Goal: Task Accomplishment & Management: Use online tool/utility

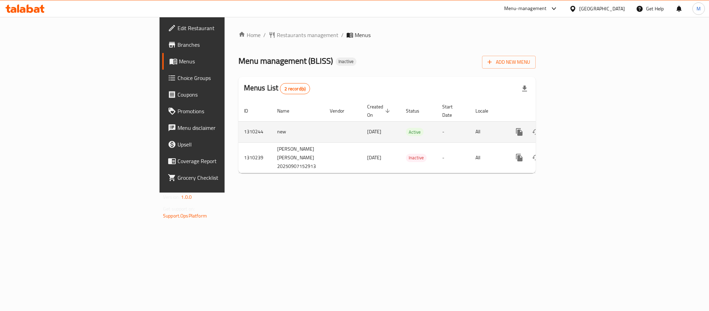
click at [578, 130] on link "enhanced table" at bounding box center [569, 132] width 17 height 17
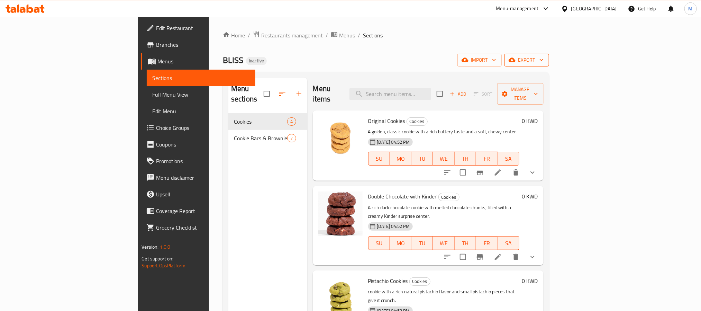
click at [544, 61] on span "export" at bounding box center [527, 60] width 34 height 9
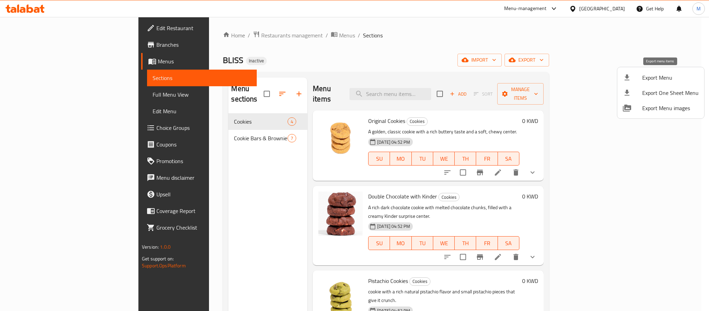
click at [658, 78] on span "Export Menu" at bounding box center [670, 77] width 56 height 8
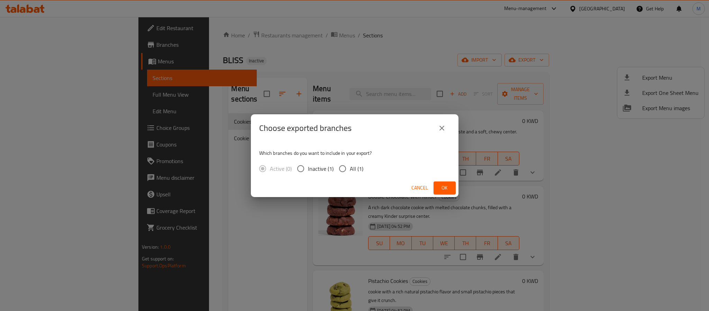
click at [321, 63] on div "Choose exported branches Which branches do you want to include in your export? …" at bounding box center [354, 155] width 709 height 311
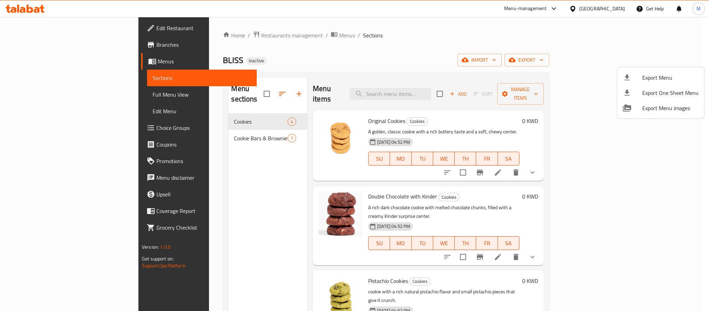
click at [548, 181] on div at bounding box center [354, 155] width 709 height 311
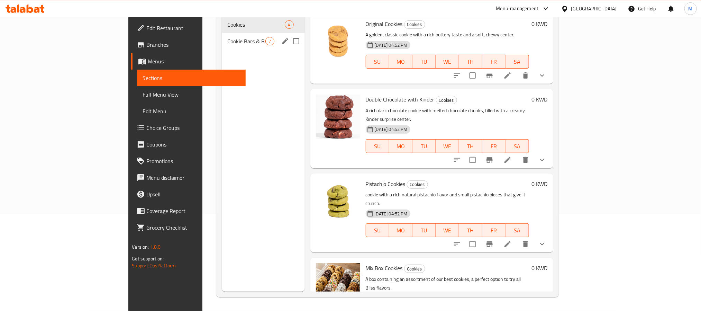
click at [222, 37] on div "Cookie Bars & Brownies 7" at bounding box center [263, 41] width 83 height 17
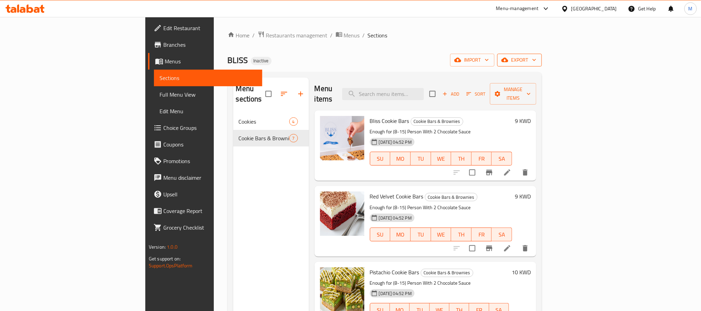
click at [537, 62] on span "export" at bounding box center [520, 60] width 34 height 9
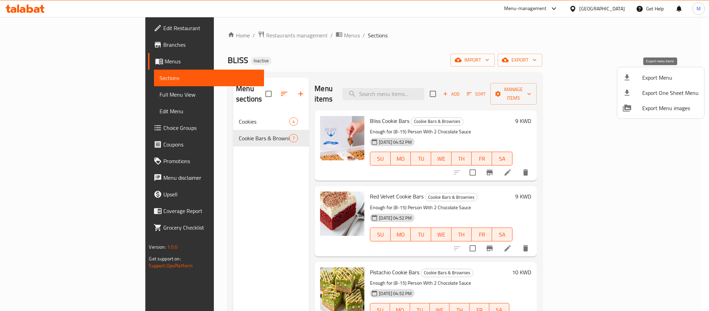
click at [641, 78] on div at bounding box center [632, 77] width 19 height 8
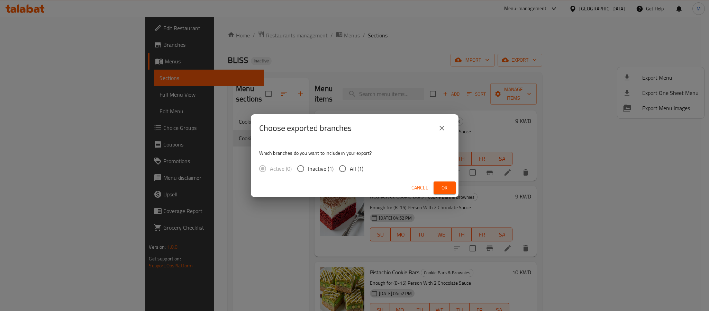
click at [349, 162] on label "All (1)" at bounding box center [349, 168] width 28 height 15
click at [349, 162] on input "All (1)" at bounding box center [342, 168] width 15 height 15
radio input "true"
click at [448, 185] on span "Ok" at bounding box center [444, 187] width 11 height 9
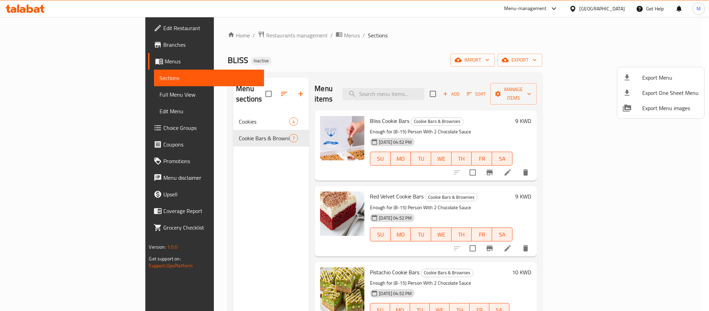
click at [609, 9] on div at bounding box center [354, 155] width 709 height 311
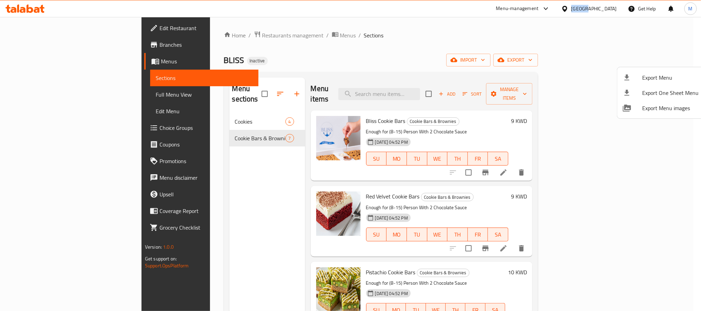
click at [609, 9] on div "[GEOGRAPHIC_DATA]" at bounding box center [594, 9] width 46 height 8
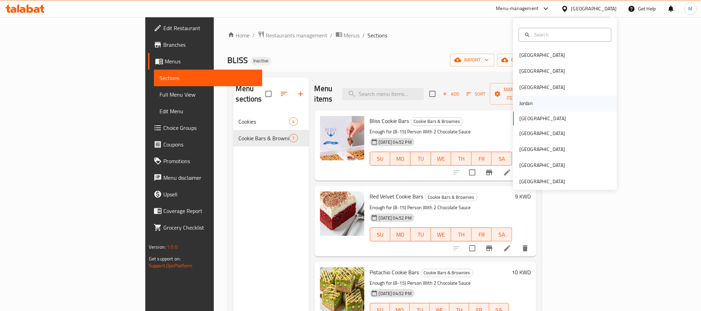
click at [529, 108] on div "Jordan" at bounding box center [526, 104] width 25 height 16
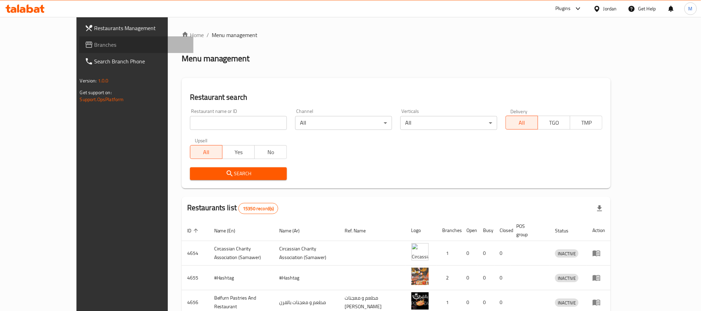
drag, startPoint x: 48, startPoint y: 42, endPoint x: 94, endPoint y: 47, distance: 46.7
click at [94, 42] on span "Branches" at bounding box center [140, 44] width 93 height 8
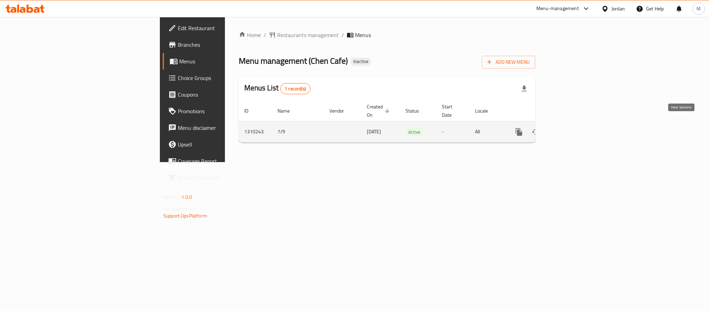
click at [573, 128] on icon "enhanced table" at bounding box center [569, 132] width 8 height 8
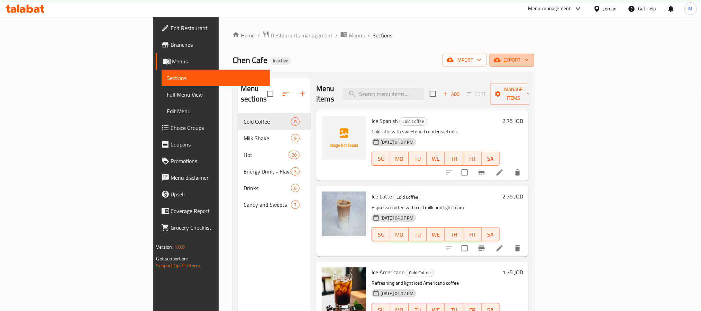
click at [534, 55] on button "export" at bounding box center [512, 60] width 45 height 13
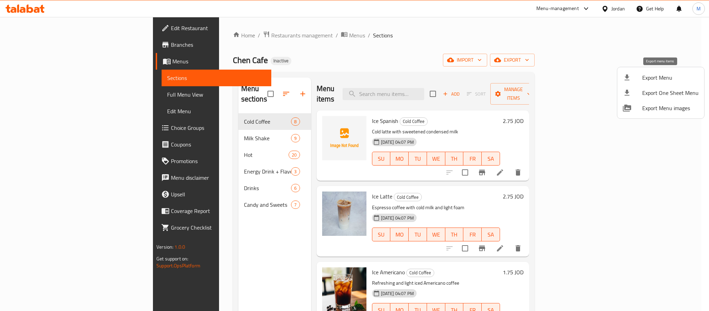
click at [629, 76] on icon at bounding box center [627, 77] width 8 height 8
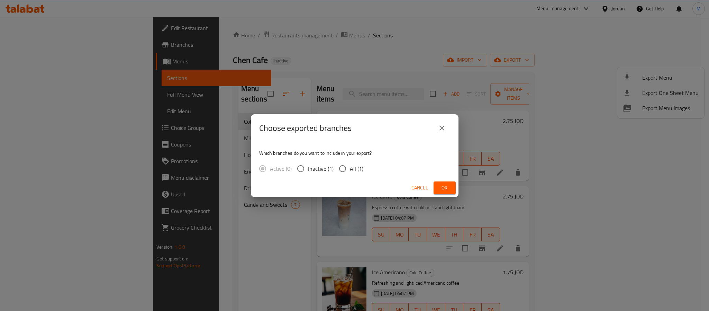
click at [351, 169] on span "All (1)" at bounding box center [356, 168] width 13 height 8
click at [350, 169] on input "All (1)" at bounding box center [342, 168] width 15 height 15
radio input "true"
drag, startPoint x: 447, startPoint y: 188, endPoint x: 432, endPoint y: 31, distance: 157.4
click at [447, 188] on span "Ok" at bounding box center [444, 187] width 11 height 9
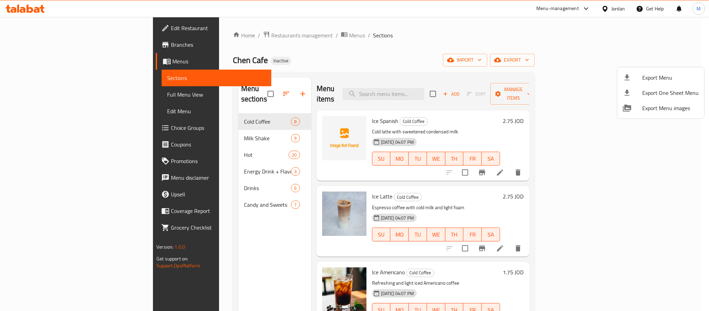
click at [199, 35] on div at bounding box center [354, 155] width 709 height 311
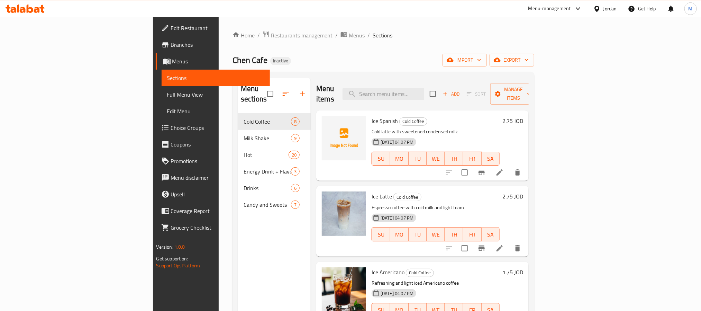
click at [271, 35] on span "Restaurants management" at bounding box center [302, 35] width 62 height 8
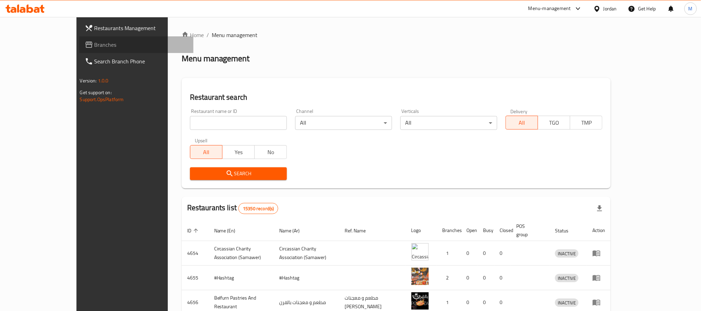
click at [94, 47] on span "Branches" at bounding box center [140, 44] width 93 height 8
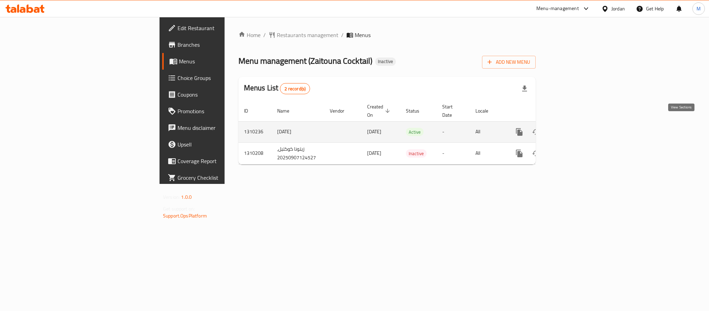
click at [574, 128] on icon "enhanced table" at bounding box center [569, 132] width 8 height 8
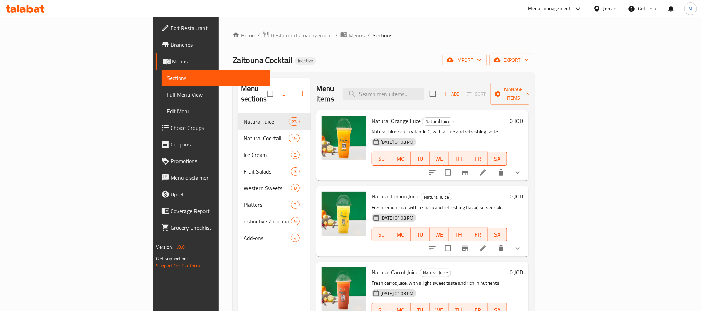
click at [529, 64] on span "export" at bounding box center [512, 60] width 34 height 9
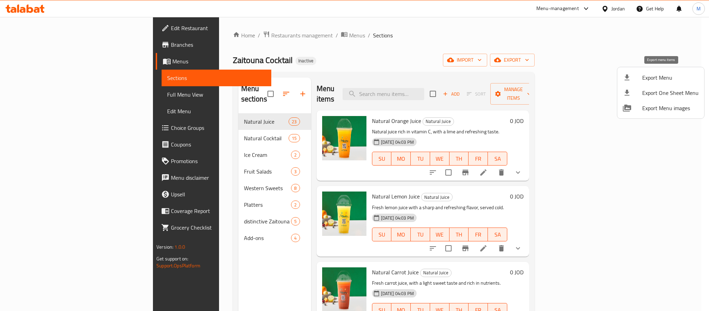
click at [665, 76] on span "Export Menu" at bounding box center [670, 77] width 56 height 8
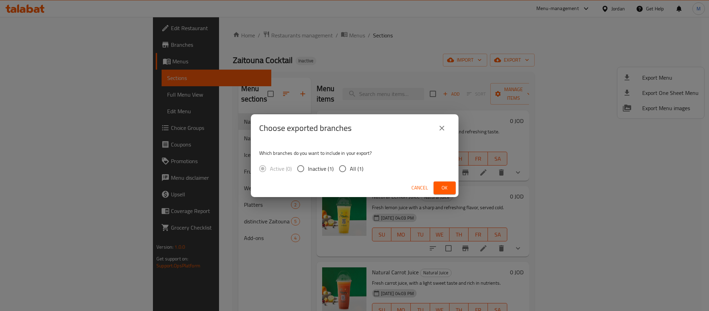
click at [358, 168] on span "All (1)" at bounding box center [356, 168] width 13 height 8
click at [350, 168] on input "All (1)" at bounding box center [342, 168] width 15 height 15
radio input "true"
click at [435, 184] on button "Ok" at bounding box center [445, 187] width 22 height 13
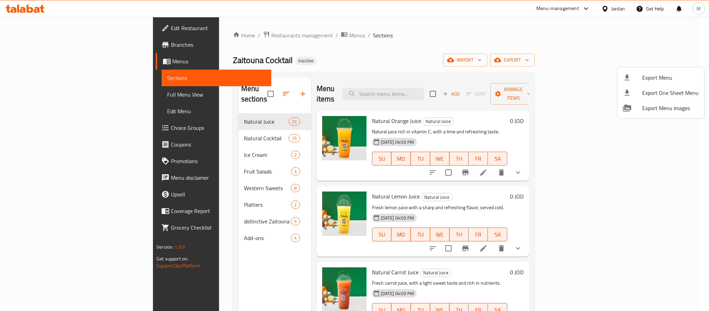
click at [617, 9] on div at bounding box center [354, 155] width 709 height 311
click at [617, 9] on div "Jordan" at bounding box center [618, 9] width 13 height 8
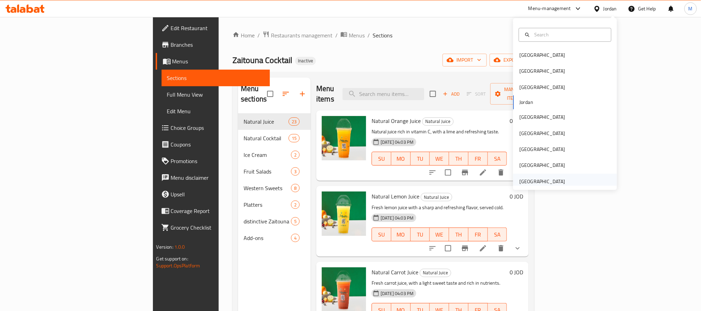
click at [548, 182] on div "[GEOGRAPHIC_DATA]" at bounding box center [543, 182] width 46 height 8
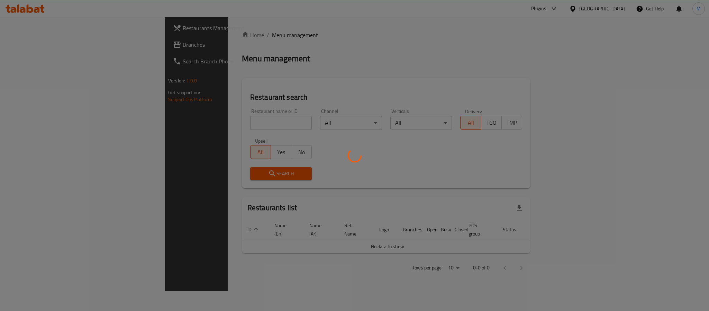
click at [44, 43] on div at bounding box center [354, 155] width 709 height 311
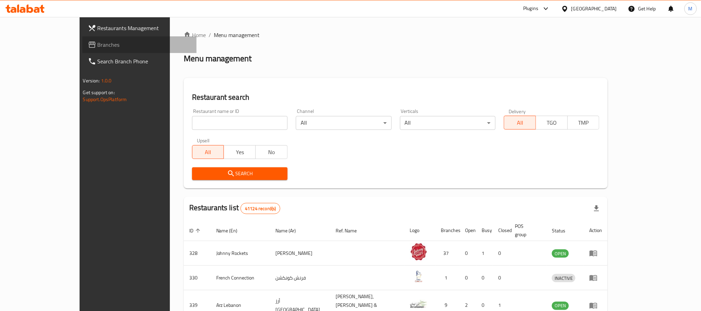
click at [98, 44] on span "Branches" at bounding box center [144, 44] width 93 height 8
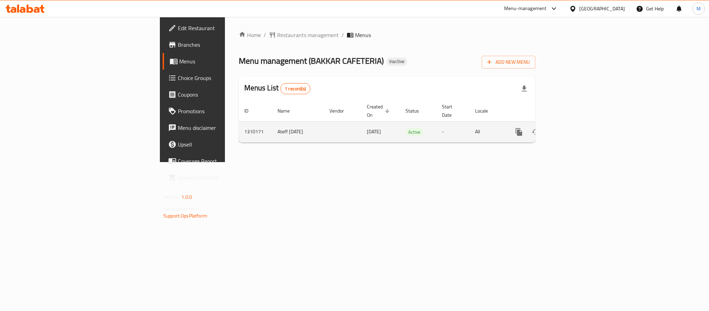
click at [572, 129] on icon "enhanced table" at bounding box center [569, 132] width 6 height 6
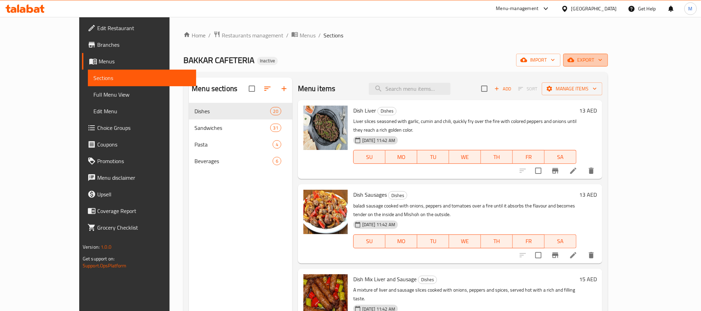
click at [608, 56] on button "export" at bounding box center [586, 60] width 45 height 13
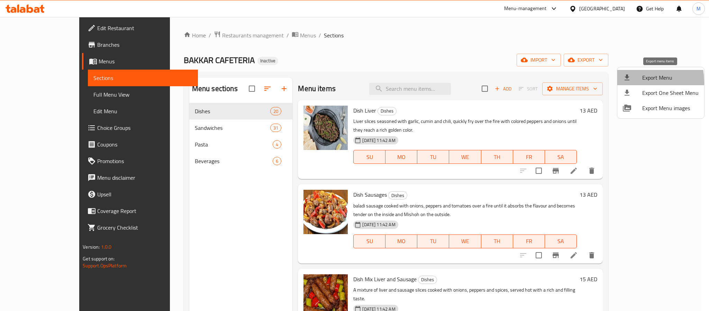
click at [627, 82] on li "Export Menu" at bounding box center [661, 77] width 87 height 15
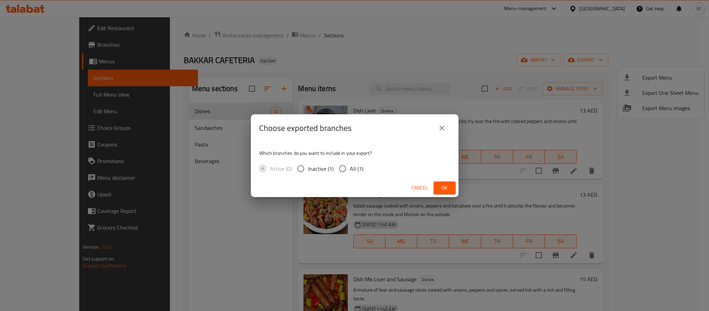
click at [347, 168] on input "All (1)" at bounding box center [342, 168] width 15 height 15
radio input "true"
click at [442, 185] on span "Ok" at bounding box center [444, 187] width 11 height 9
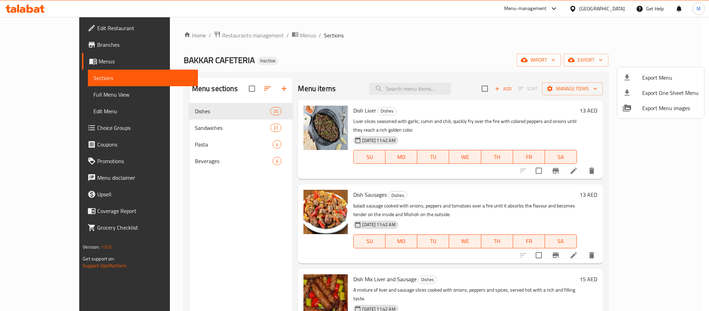
click at [597, 6] on div at bounding box center [354, 155] width 709 height 311
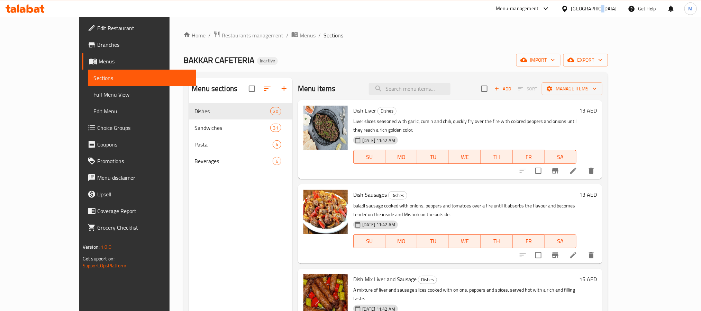
click at [597, 6] on div "[GEOGRAPHIC_DATA]" at bounding box center [594, 9] width 46 height 8
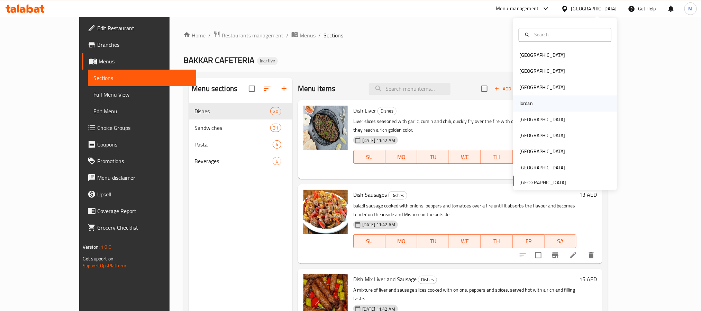
click at [535, 98] on div "Jordan" at bounding box center [565, 104] width 104 height 16
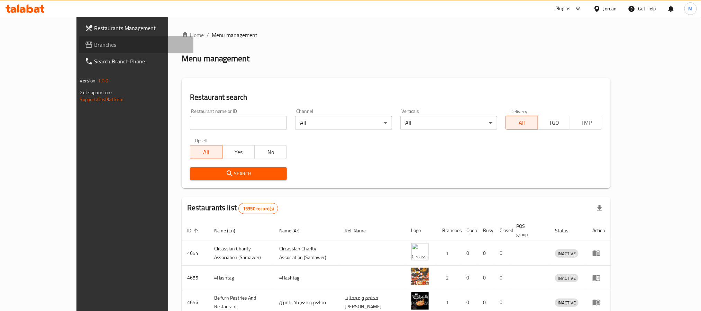
click at [94, 43] on span "Branches" at bounding box center [140, 44] width 93 height 8
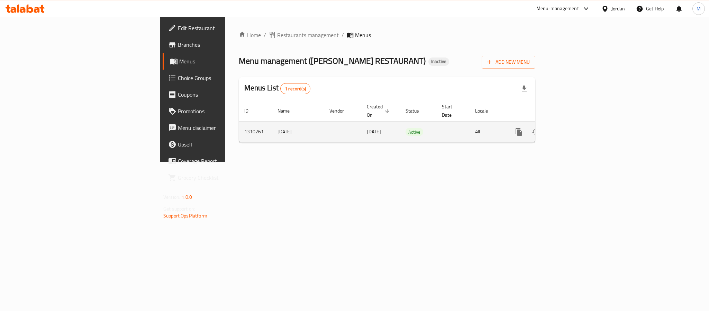
click at [572, 129] on icon "enhanced table" at bounding box center [569, 132] width 6 height 6
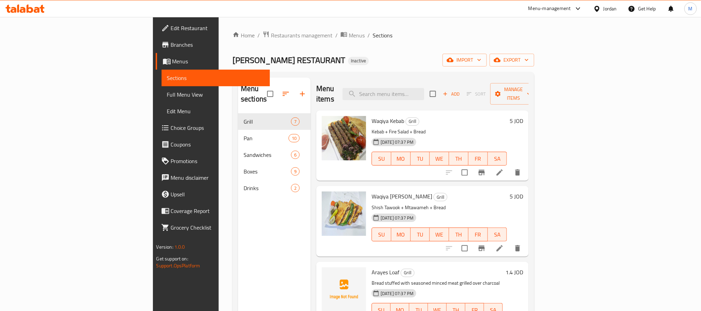
click at [548, 54] on div "Home / Restaurants management / Menus / Sections [PERSON_NAME] RESTAURANT Inact…" at bounding box center [384, 212] width 330 height 391
click at [530, 62] on icon "button" at bounding box center [526, 59] width 7 height 7
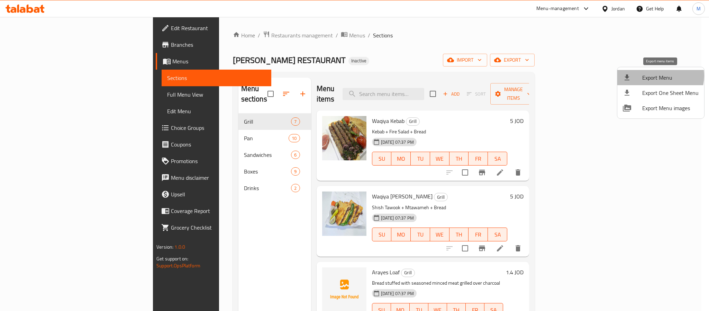
click at [657, 76] on span "Export Menu" at bounding box center [670, 77] width 56 height 8
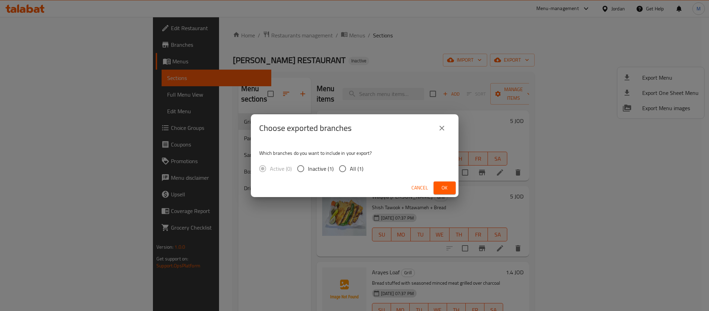
click at [355, 171] on span "All (1)" at bounding box center [356, 168] width 13 height 8
click at [350, 171] on input "All (1)" at bounding box center [342, 168] width 15 height 15
radio input "true"
drag, startPoint x: 451, startPoint y: 183, endPoint x: 424, endPoint y: 7, distance: 178.5
click at [451, 183] on button "Ok" at bounding box center [445, 187] width 22 height 13
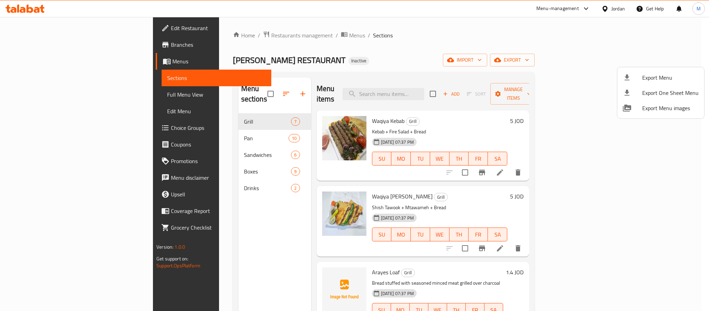
click at [624, 10] on div at bounding box center [354, 155] width 709 height 311
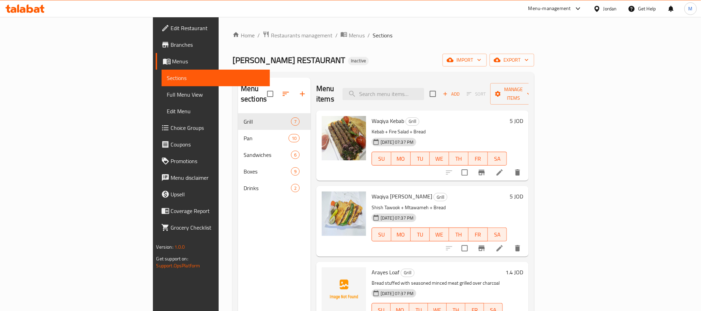
click at [611, 9] on div "Jordan" at bounding box center [610, 9] width 13 height 8
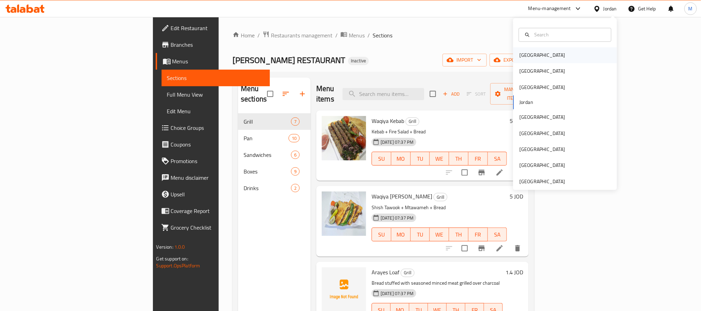
click at [520, 56] on div "[GEOGRAPHIC_DATA]" at bounding box center [543, 56] width 46 height 8
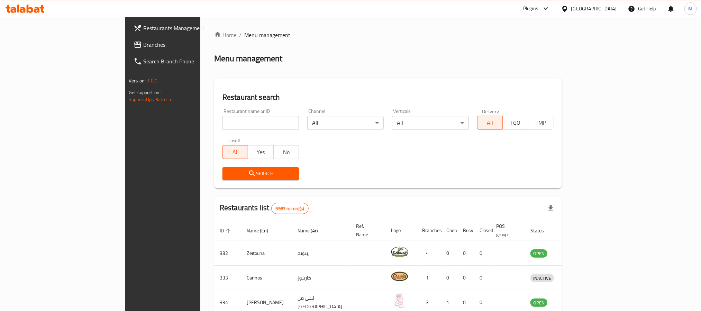
click at [128, 37] on link "Branches" at bounding box center [185, 44] width 114 height 17
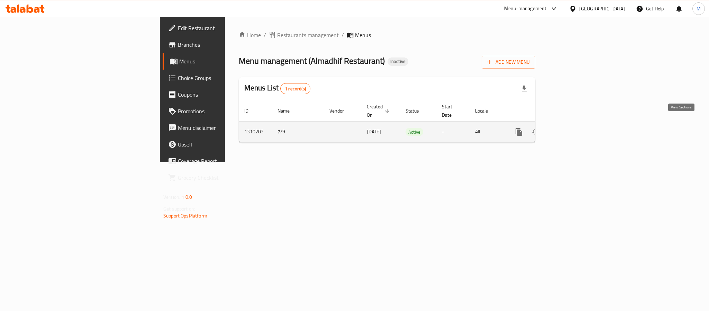
click at [572, 129] on icon "enhanced table" at bounding box center [569, 132] width 6 height 6
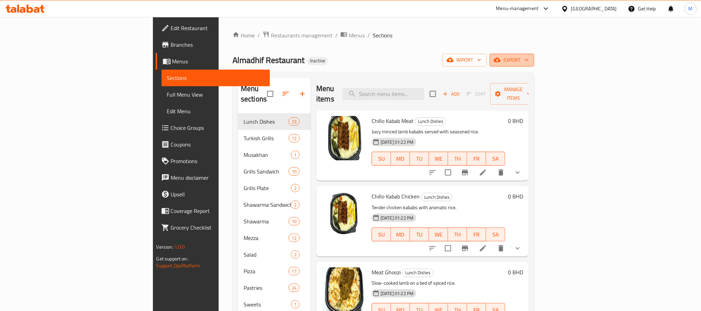
click at [529, 56] on span "export" at bounding box center [512, 60] width 34 height 9
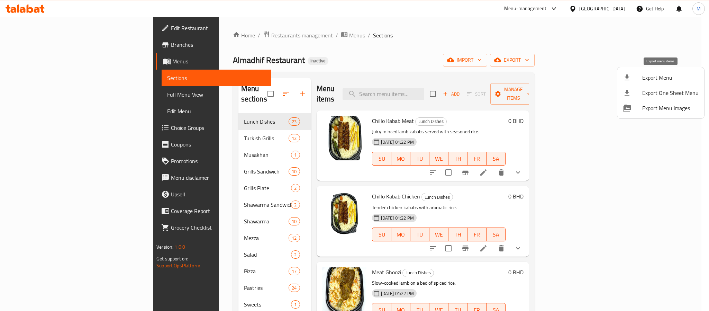
click at [646, 75] on span "Export Menu" at bounding box center [670, 77] width 56 height 8
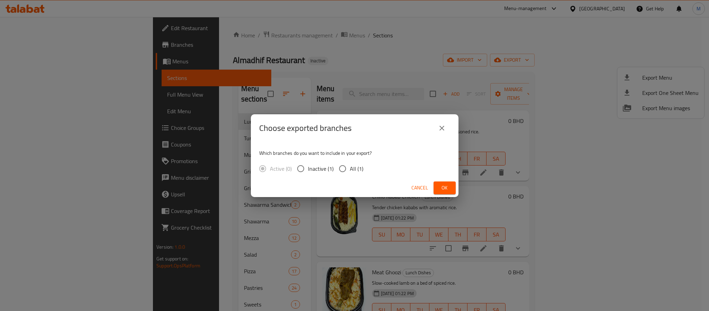
click at [357, 169] on span "All (1)" at bounding box center [356, 168] width 13 height 8
click at [350, 169] on input "All (1)" at bounding box center [342, 168] width 15 height 15
radio input "true"
click at [438, 190] on button "Ok" at bounding box center [445, 187] width 22 height 13
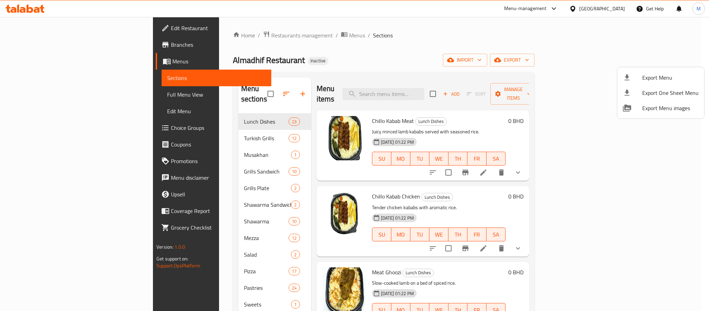
click at [611, 4] on div at bounding box center [354, 155] width 709 height 311
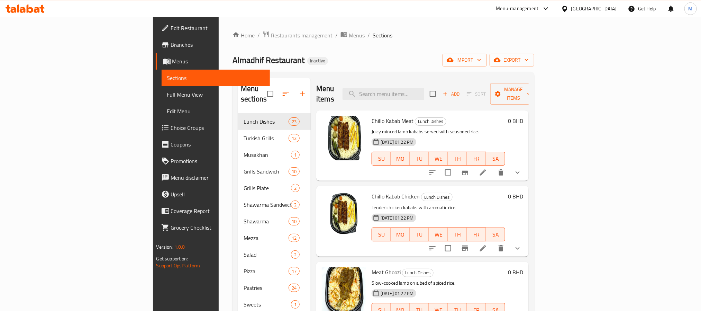
click at [612, 9] on div "Bahrain" at bounding box center [594, 9] width 46 height 8
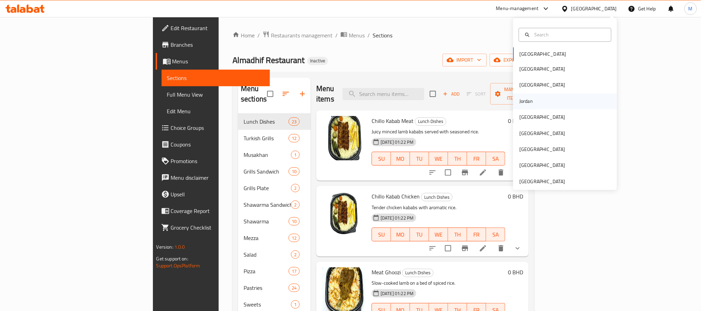
click at [533, 98] on div "Jordan" at bounding box center [565, 101] width 104 height 16
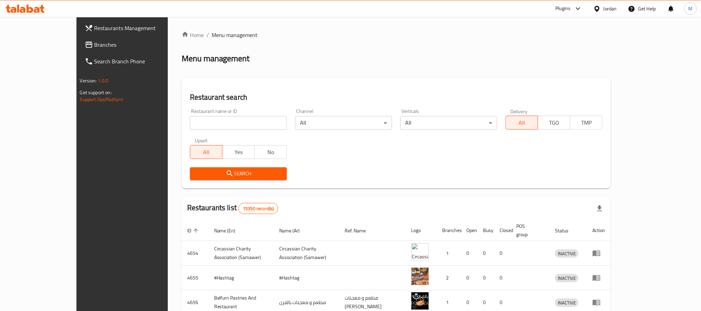
click at [94, 43] on span "Branches" at bounding box center [140, 44] width 93 height 8
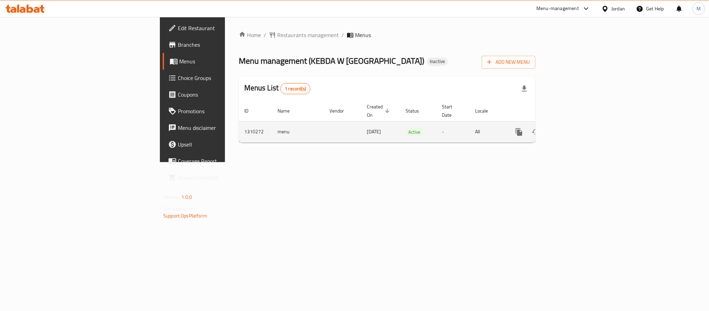
click at [577, 124] on link "enhanced table" at bounding box center [569, 132] width 17 height 17
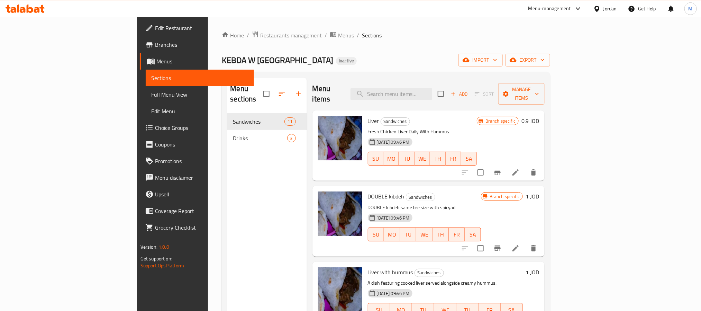
click at [477, 116] on h6 "Liver Sandwiches" at bounding box center [422, 121] width 109 height 10
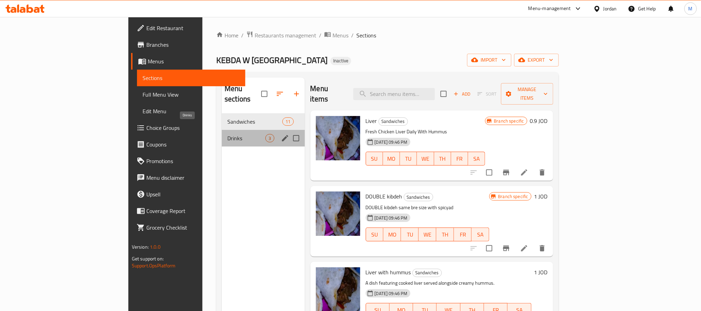
click at [227, 134] on span "Drinks" at bounding box center [246, 138] width 38 height 8
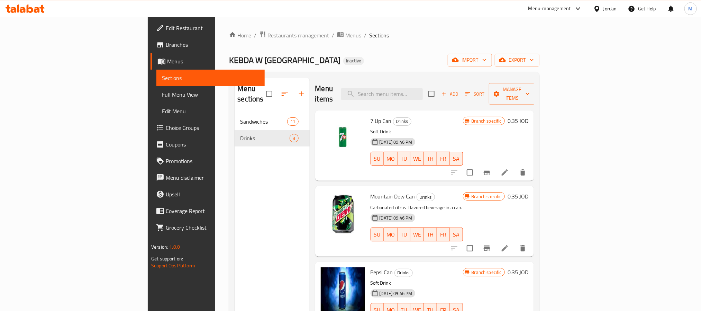
click at [602, 10] on div at bounding box center [599, 9] width 10 height 8
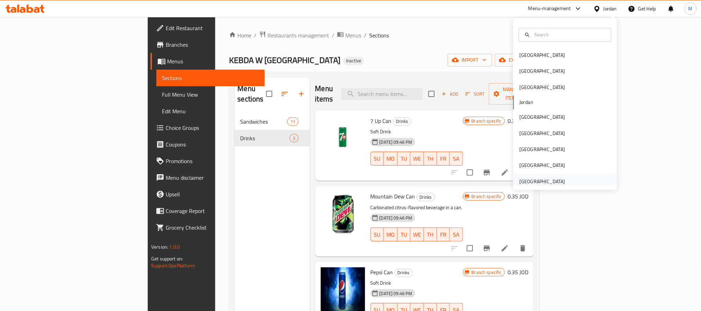
click at [529, 178] on div "[GEOGRAPHIC_DATA]" at bounding box center [543, 182] width 46 height 8
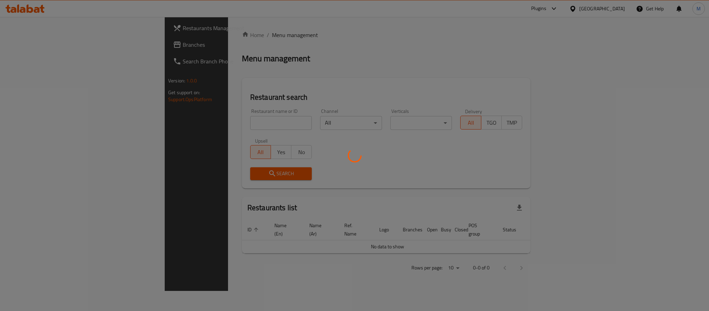
click at [49, 47] on div at bounding box center [354, 155] width 709 height 311
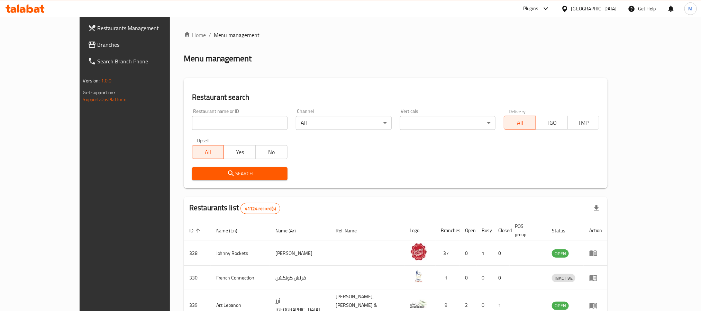
click at [98, 47] on span "Branches" at bounding box center [144, 44] width 93 height 8
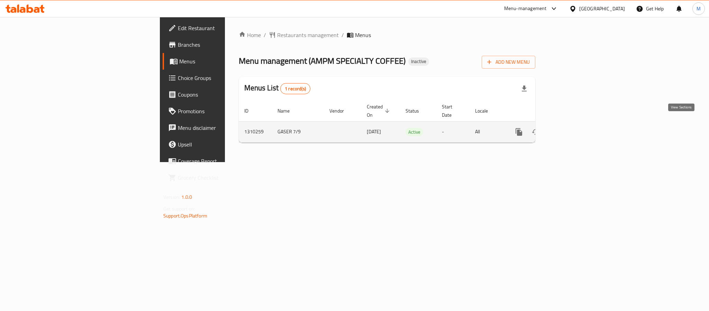
click at [573, 128] on icon "enhanced table" at bounding box center [569, 132] width 8 height 8
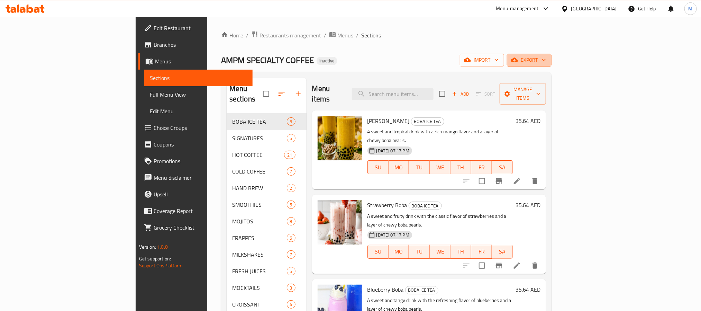
click at [548, 58] on icon "button" at bounding box center [544, 59] width 7 height 7
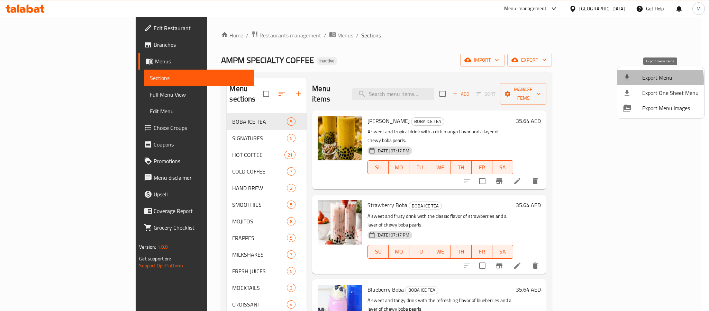
click at [627, 80] on icon at bounding box center [627, 77] width 8 height 8
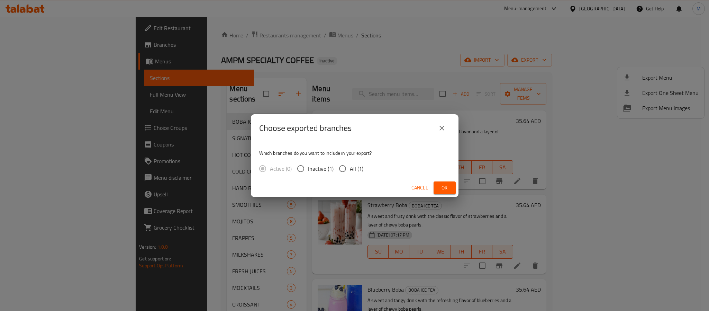
click at [355, 169] on span "All (1)" at bounding box center [356, 168] width 13 height 8
click at [350, 169] on input "All (1)" at bounding box center [342, 168] width 15 height 15
radio input "true"
drag, startPoint x: 441, startPoint y: 183, endPoint x: 442, endPoint y: 176, distance: 7.0
click at [442, 182] on button "Ok" at bounding box center [445, 187] width 22 height 13
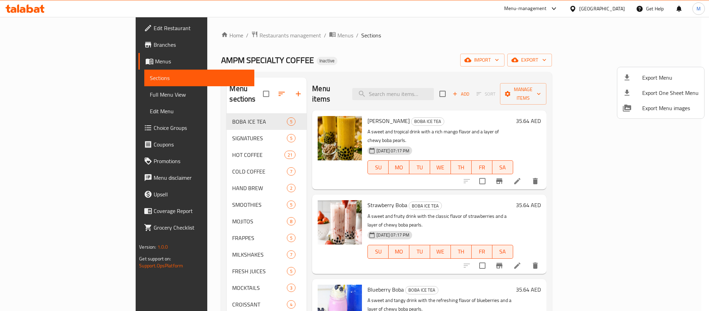
click at [575, 11] on div at bounding box center [354, 155] width 709 height 311
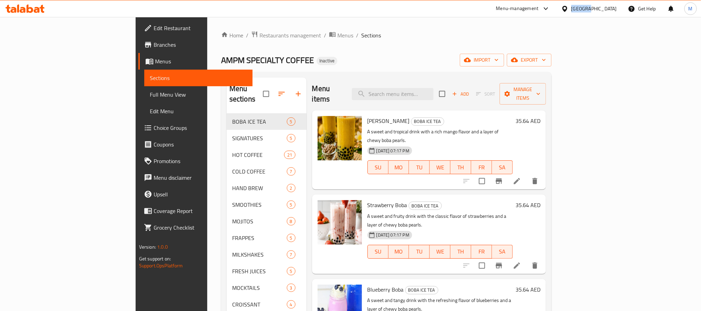
click at [575, 11] on div "United Arab Emirates" at bounding box center [594, 9] width 46 height 8
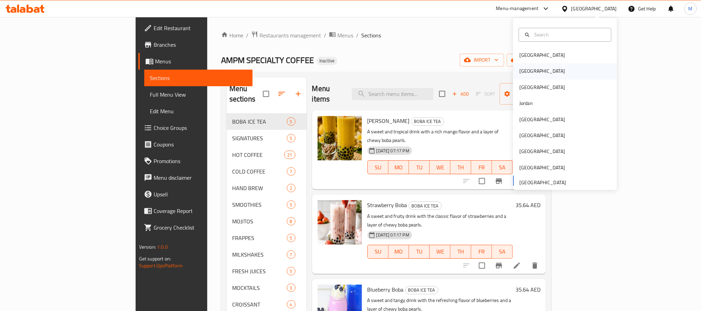
click at [529, 75] on div "[GEOGRAPHIC_DATA]" at bounding box center [542, 71] width 57 height 16
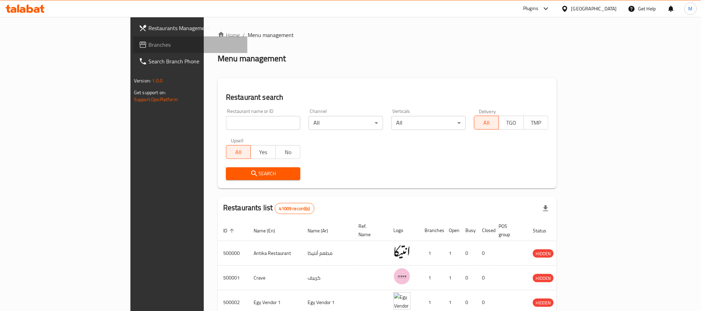
drag, startPoint x: 40, startPoint y: 42, endPoint x: 47, endPoint y: 33, distance: 11.1
click at [148, 42] on span "Branches" at bounding box center [194, 44] width 93 height 8
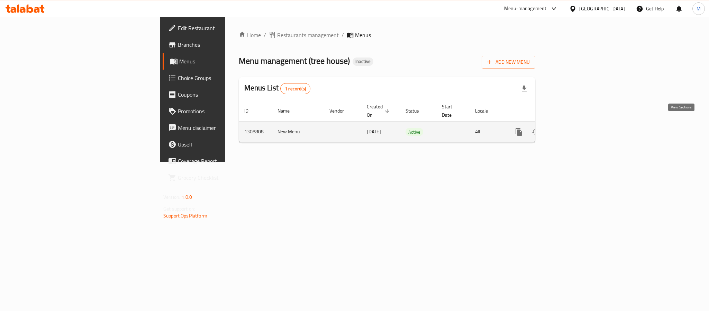
click at [577, 124] on link "enhanced table" at bounding box center [569, 132] width 17 height 17
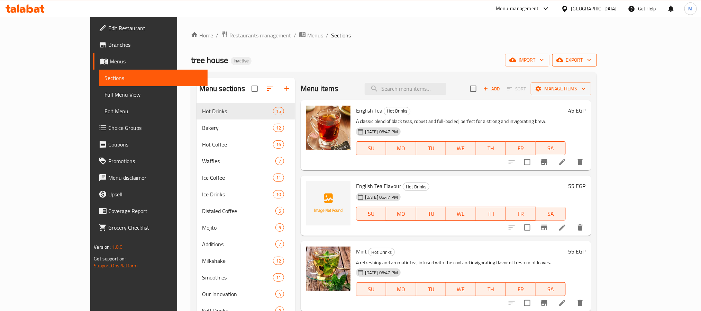
click at [592, 59] on span "export" at bounding box center [575, 60] width 34 height 9
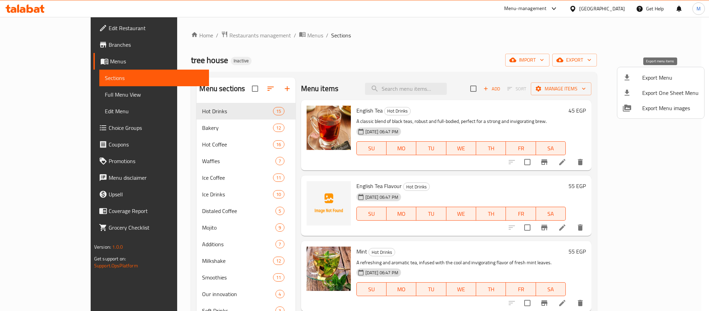
click at [650, 73] on span "Export Menu" at bounding box center [670, 77] width 56 height 8
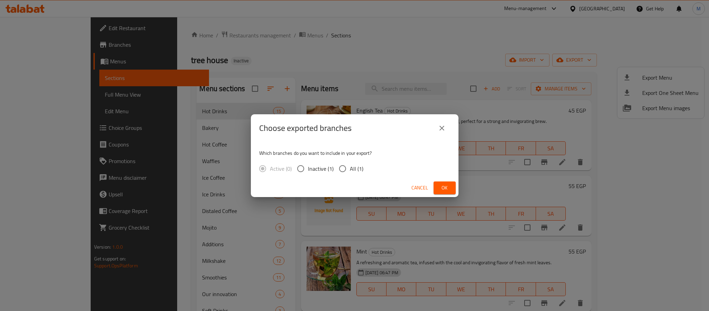
click at [351, 165] on span "All (1)" at bounding box center [356, 168] width 13 height 8
click at [350, 165] on input "All (1)" at bounding box center [342, 168] width 15 height 15
radio input "true"
click at [445, 183] on span "Ok" at bounding box center [444, 187] width 11 height 9
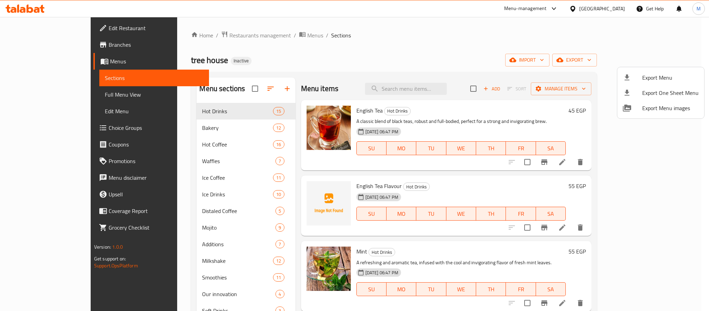
click at [225, 33] on div at bounding box center [354, 155] width 709 height 311
click at [229, 33] on span "Restaurants management" at bounding box center [260, 35] width 62 height 8
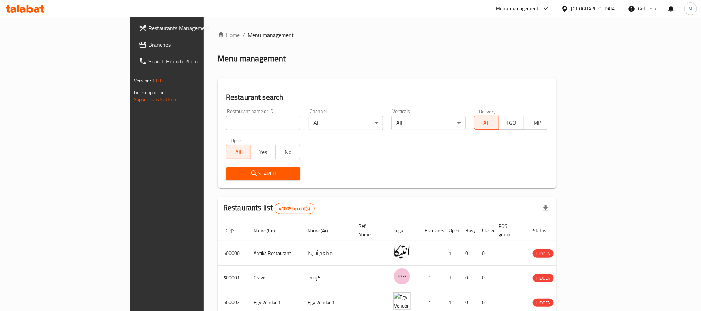
click at [148, 47] on span "Branches" at bounding box center [194, 44] width 93 height 8
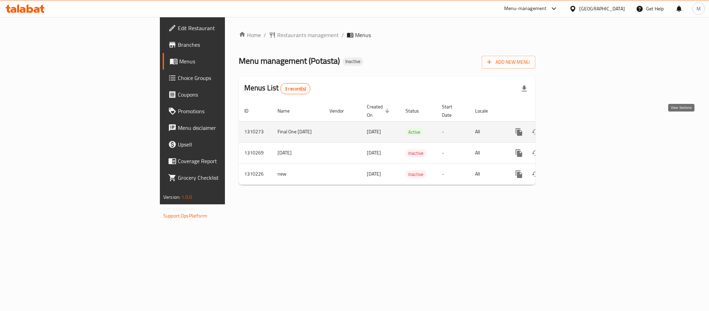
click at [577, 125] on link "enhanced table" at bounding box center [569, 132] width 17 height 17
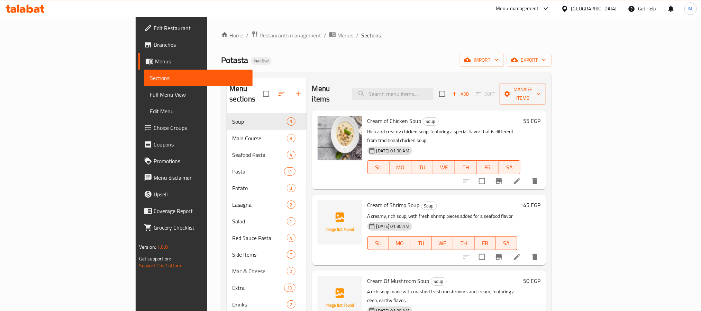
click at [552, 52] on div "Home / Restaurants management / Menus / Sections Potasta Inactive import export…" at bounding box center [386, 212] width 331 height 363
click at [546, 60] on span "export" at bounding box center [530, 60] width 34 height 9
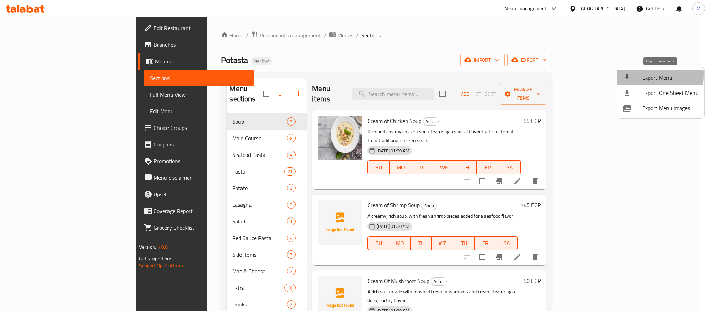
click at [626, 75] on icon at bounding box center [627, 77] width 8 height 8
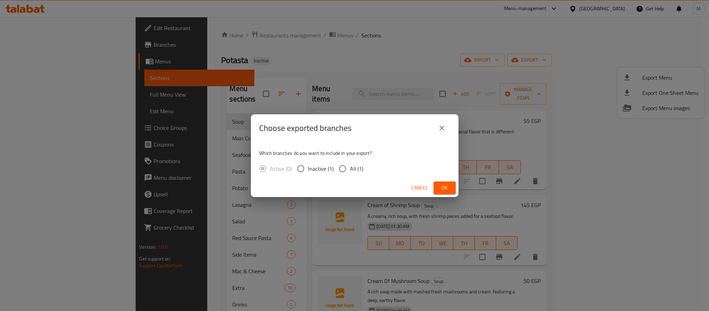
click at [363, 170] on div "Active (0) Inactive (1) All (1)" at bounding box center [314, 168] width 110 height 15
click at [357, 170] on span "All (1)" at bounding box center [356, 168] width 13 height 8
click at [350, 170] on input "All (1)" at bounding box center [342, 168] width 15 height 15
radio input "true"
click at [451, 192] on button "Ok" at bounding box center [445, 187] width 22 height 13
